Goal: Task Accomplishment & Management: Manage account settings

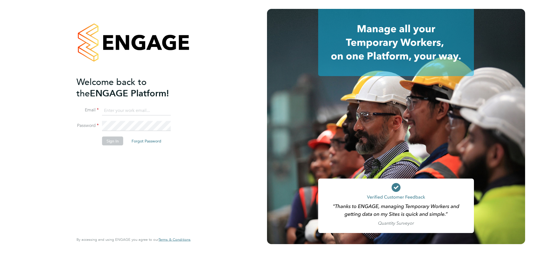
click at [126, 111] on input at bounding box center [136, 111] width 69 height 10
type input "[PERSON_NAME][EMAIL_ADDRESS][PERSON_NAME][DOMAIN_NAME]"
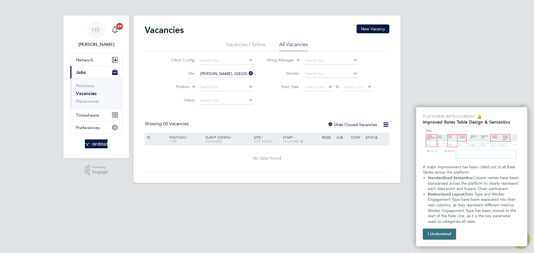
click at [446, 236] on button "I Understand" at bounding box center [439, 234] width 33 height 11
